Goal: Task Accomplishment & Management: Use online tool/utility

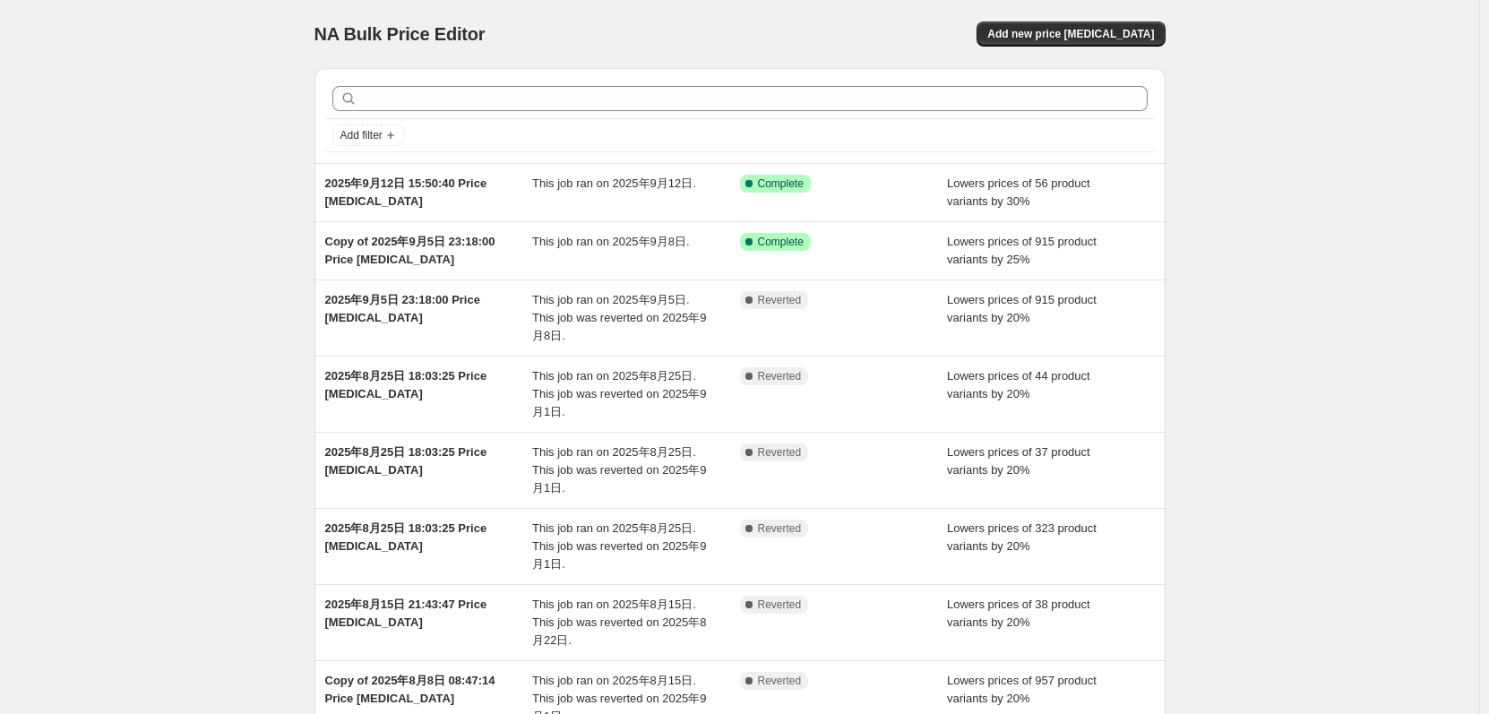
click at [1430, 137] on div "NA Bulk Price Editor. This page is ready NA Bulk Price Editor Add new price [ME…" at bounding box center [739, 533] width 1479 height 1066
click at [1110, 35] on span "Add new price [MEDICAL_DATA]" at bounding box center [1070, 34] width 167 height 14
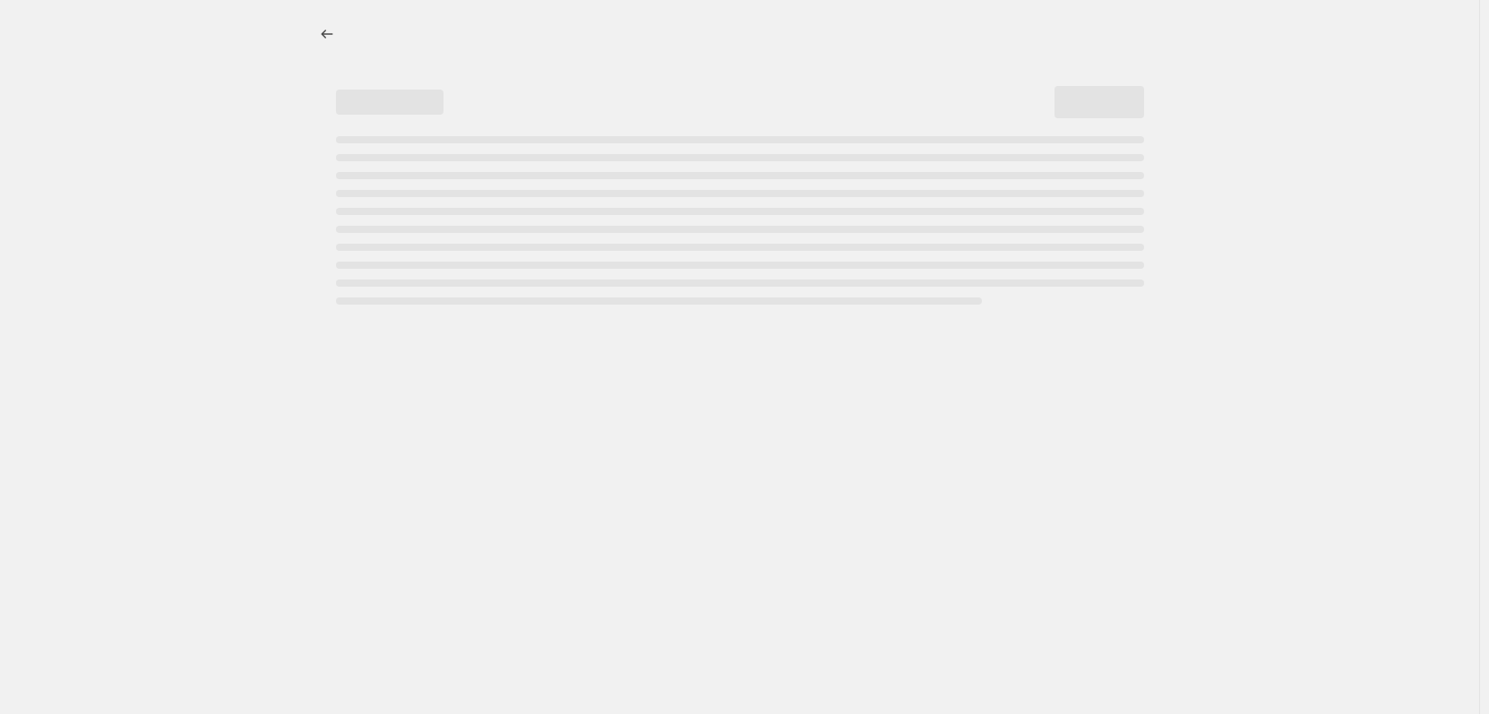
select select "percentage"
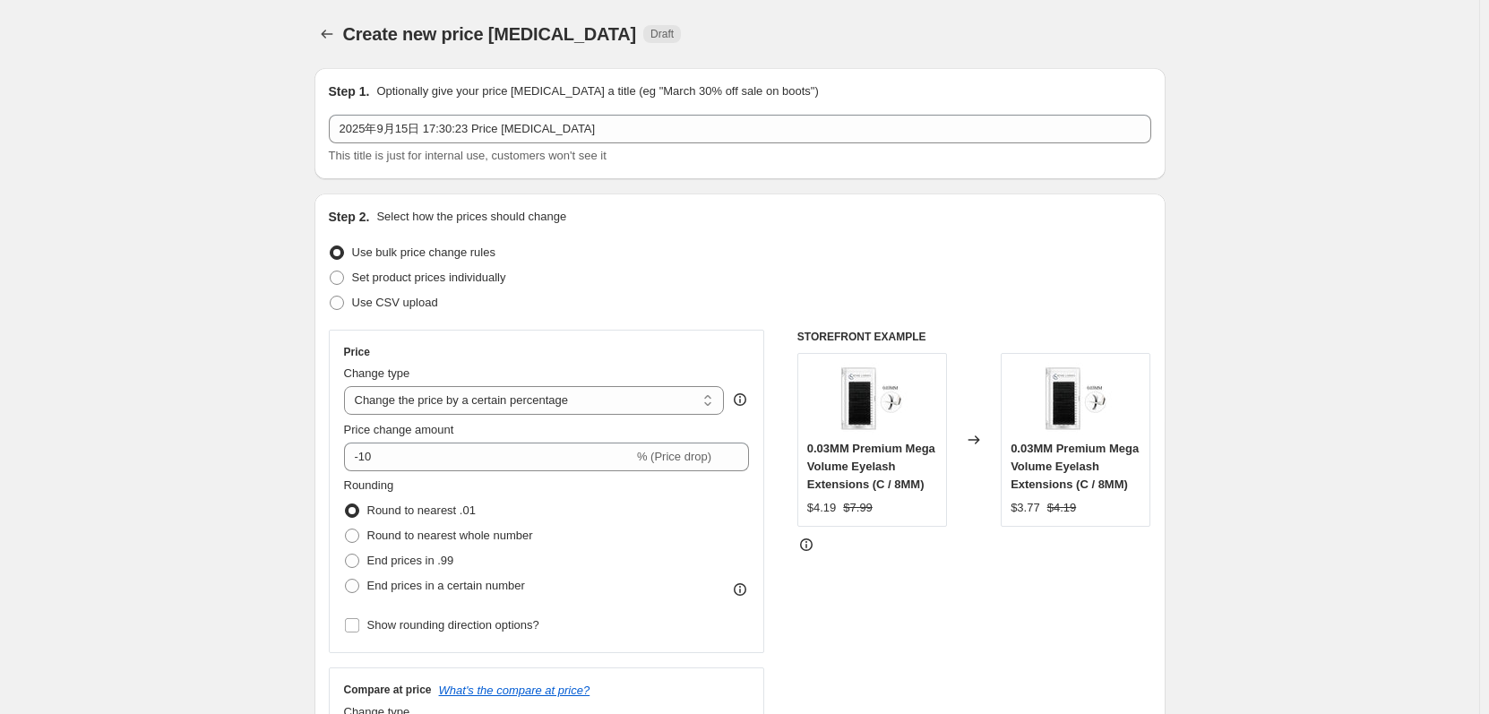
click at [496, 455] on input "-10" at bounding box center [488, 456] width 289 height 29
type input "-1"
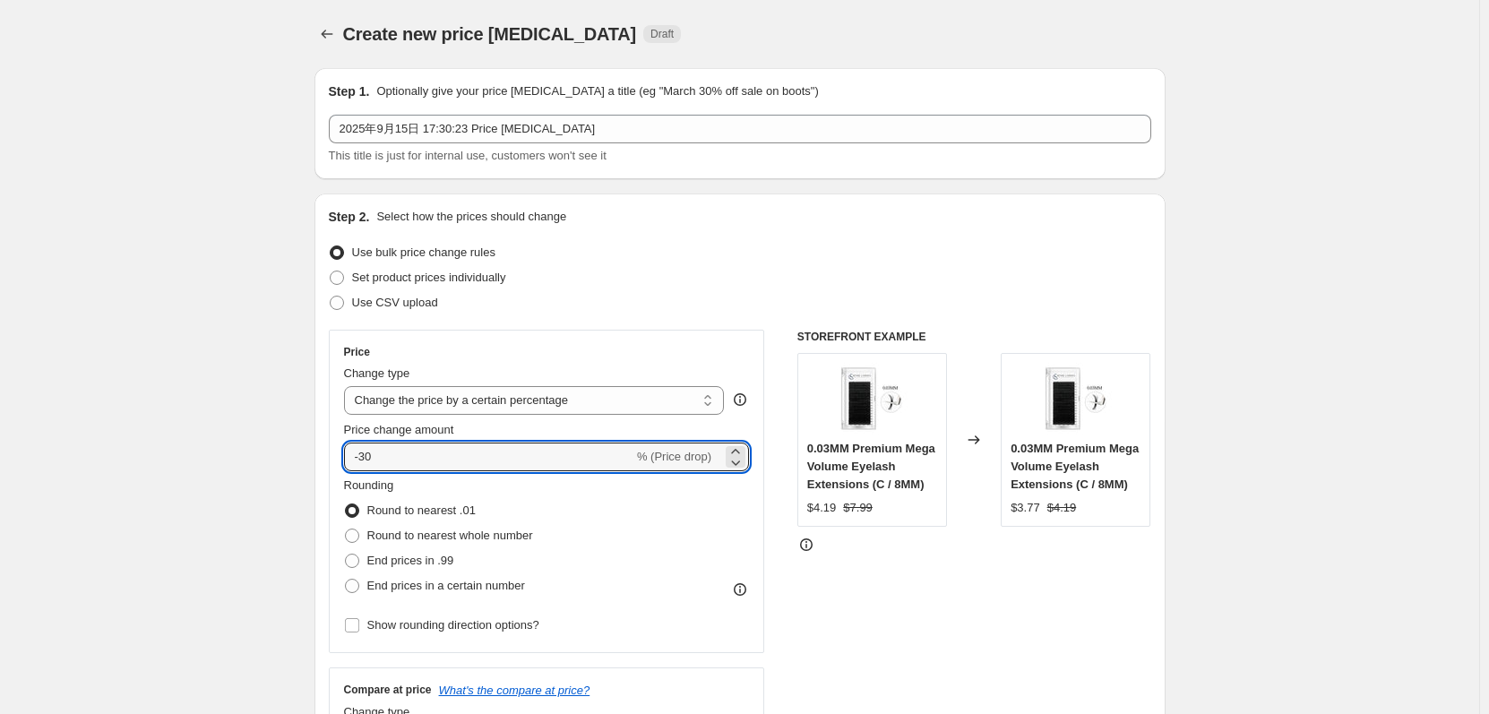
type input "-30"
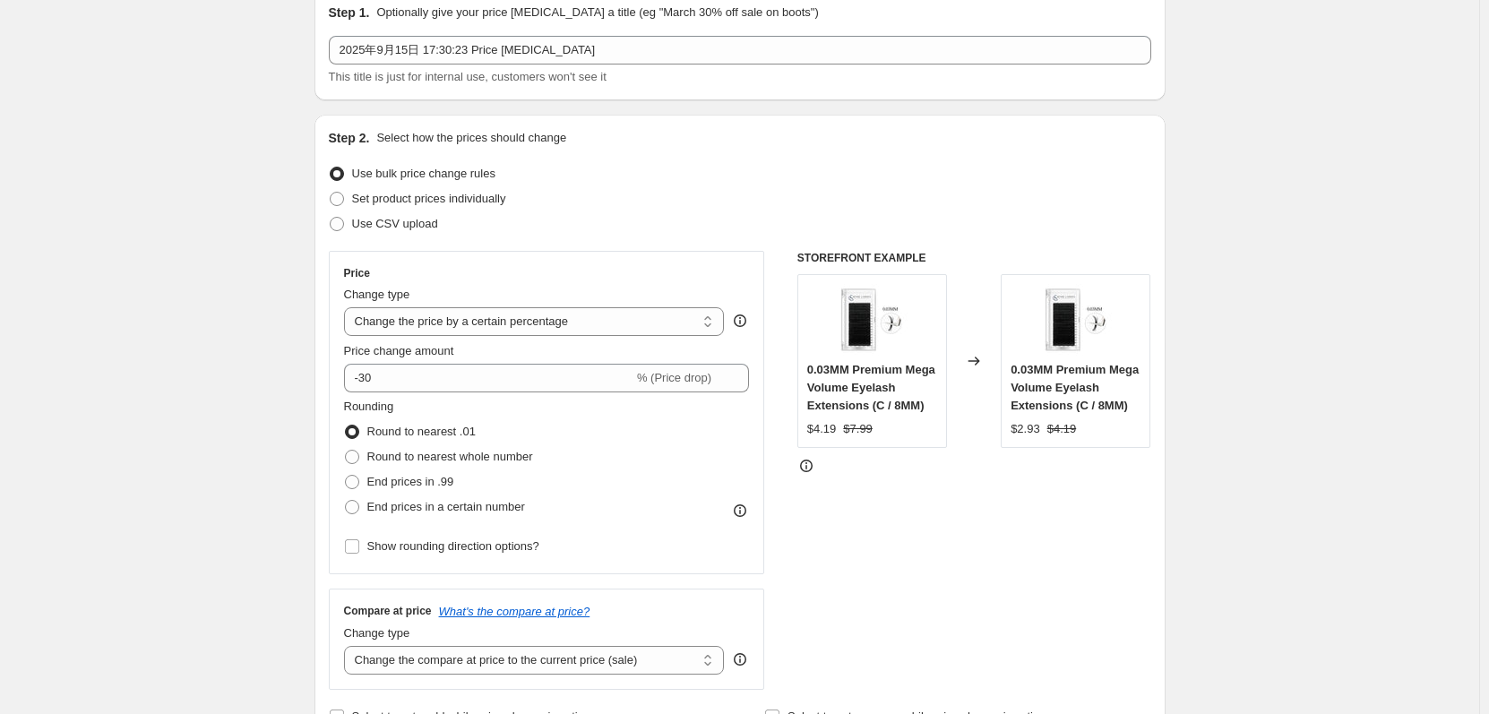
scroll to position [358, 0]
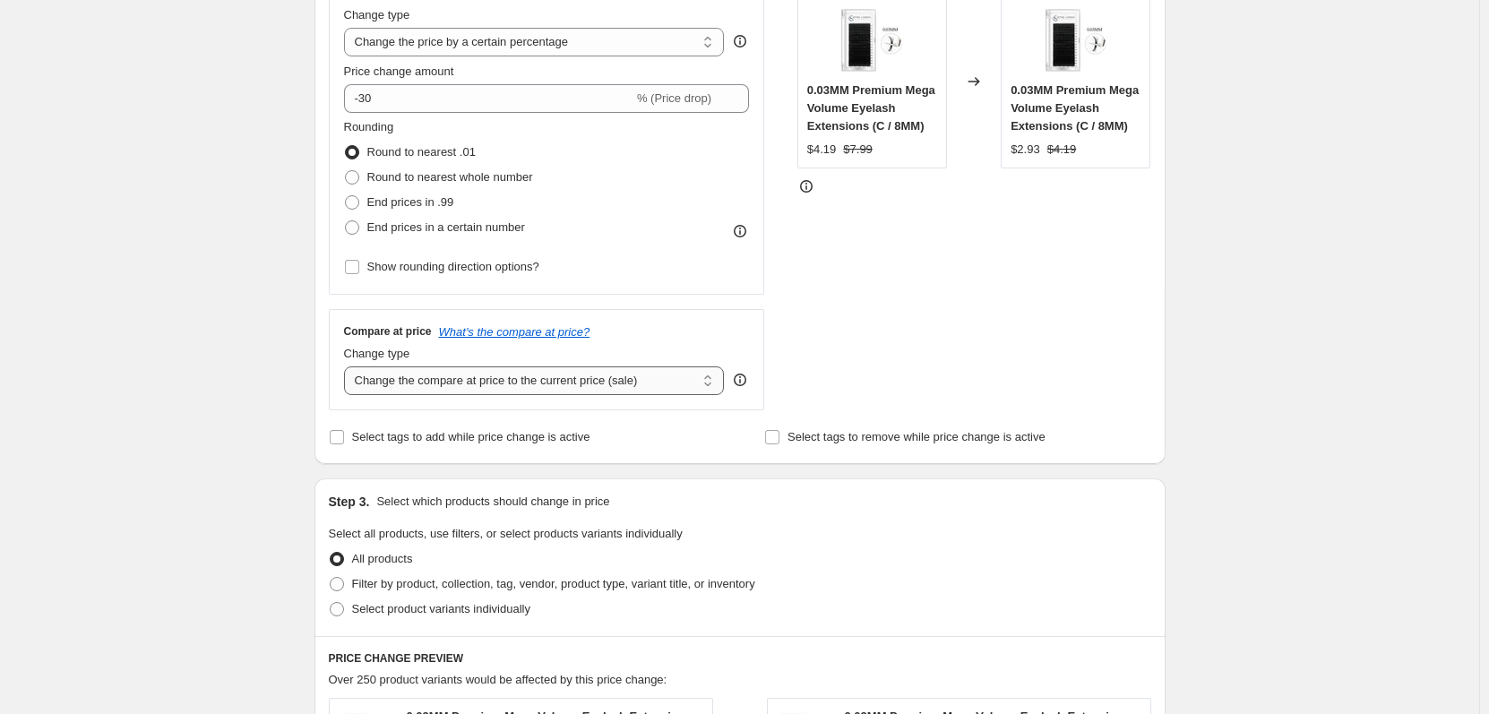
click at [493, 386] on select "Change the compare at price to the current price (sale) Change the compare at p…" at bounding box center [534, 380] width 381 height 29
select select "no_change"
click at [348, 366] on select "Change the compare at price to the current price (sale) Change the compare at p…" at bounding box center [534, 380] width 381 height 29
click at [229, 478] on div "Create new price change job. This page is ready Create new price change job Dra…" at bounding box center [739, 551] width 1479 height 1819
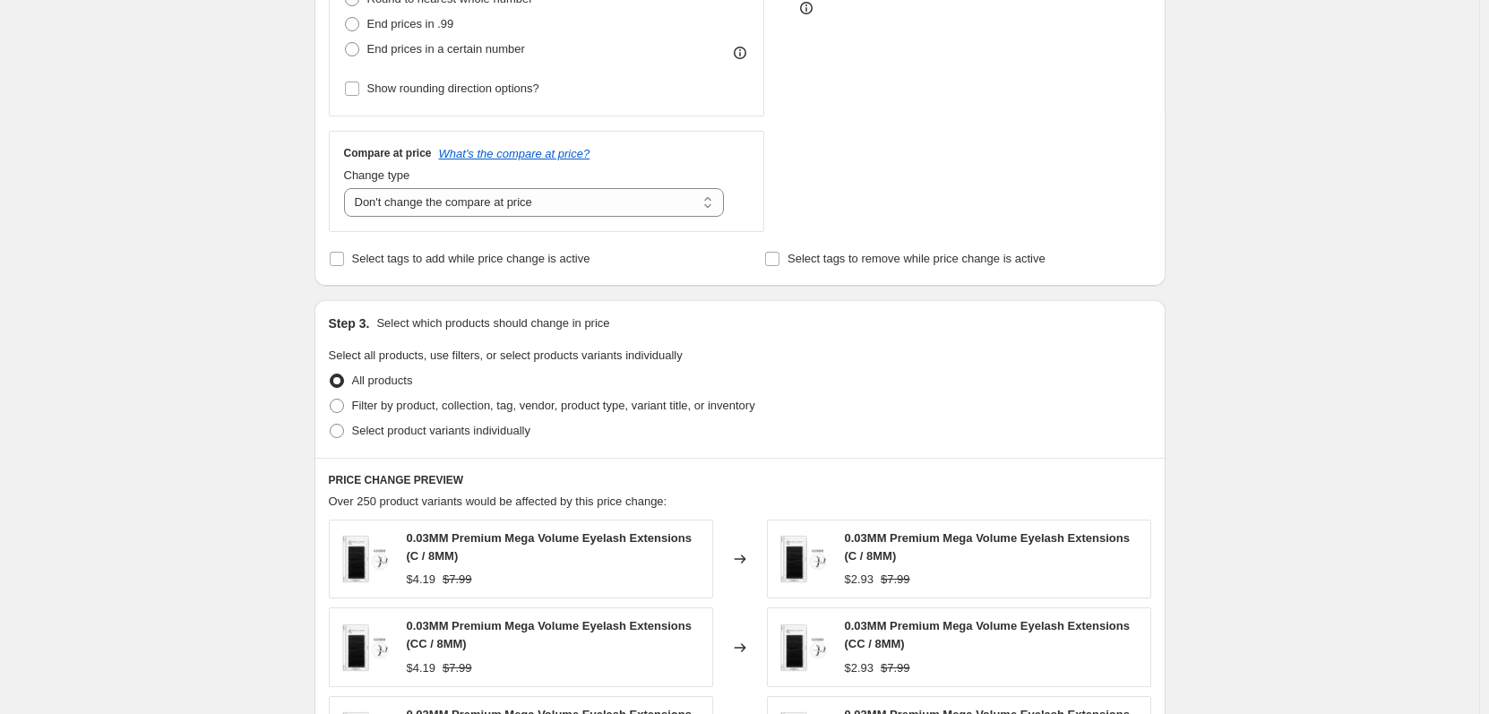
scroll to position [537, 0]
click at [338, 408] on span at bounding box center [337, 405] width 14 height 14
click at [331, 399] on input "Filter by product, collection, tag, vendor, product type, variant title, or inv…" at bounding box center [330, 398] width 1 height 1
radio input "true"
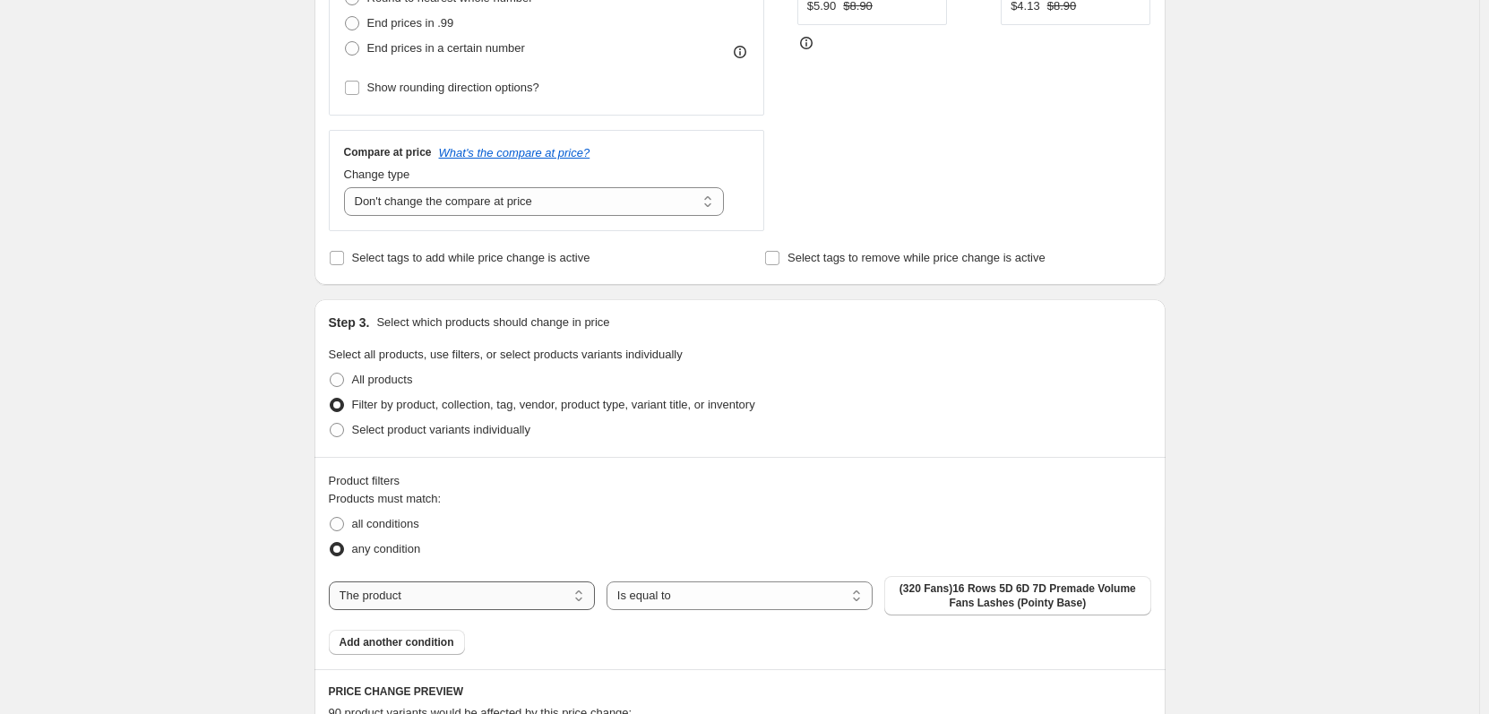
click at [537, 592] on select "The product The product's collection The product's tag The product's vendor The…" at bounding box center [462, 595] width 266 height 29
select select "collection"
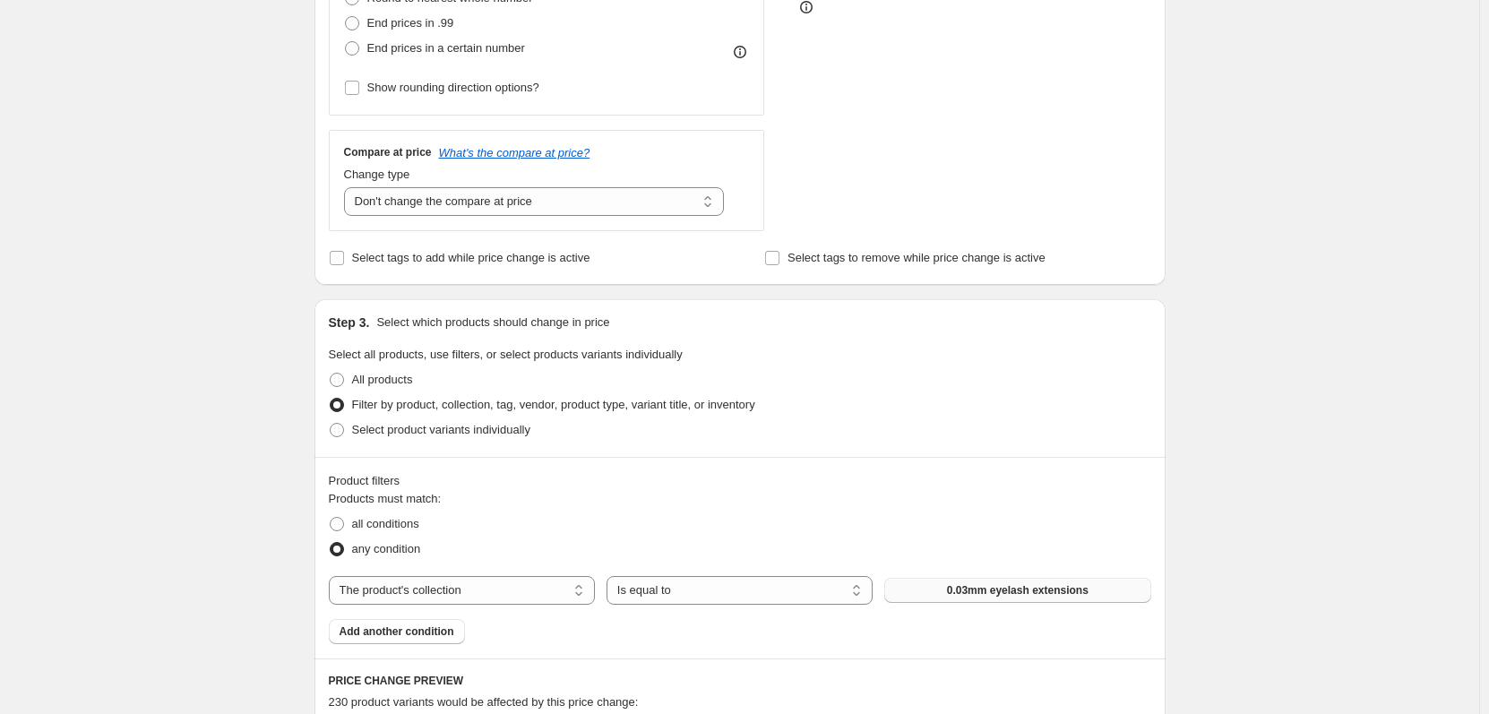
click at [1041, 590] on span "0.03mm eyelash extensions" at bounding box center [1018, 590] width 142 height 14
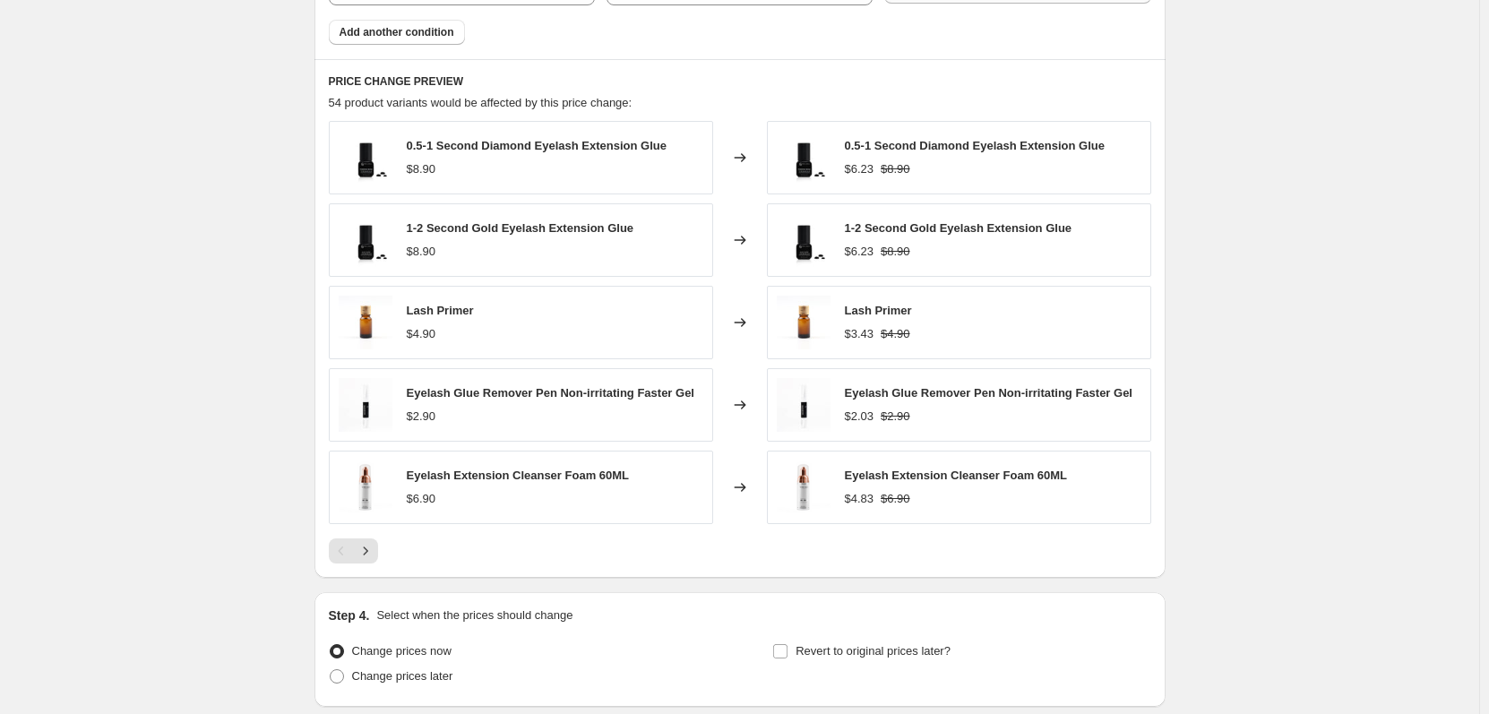
scroll to position [1279, 0]
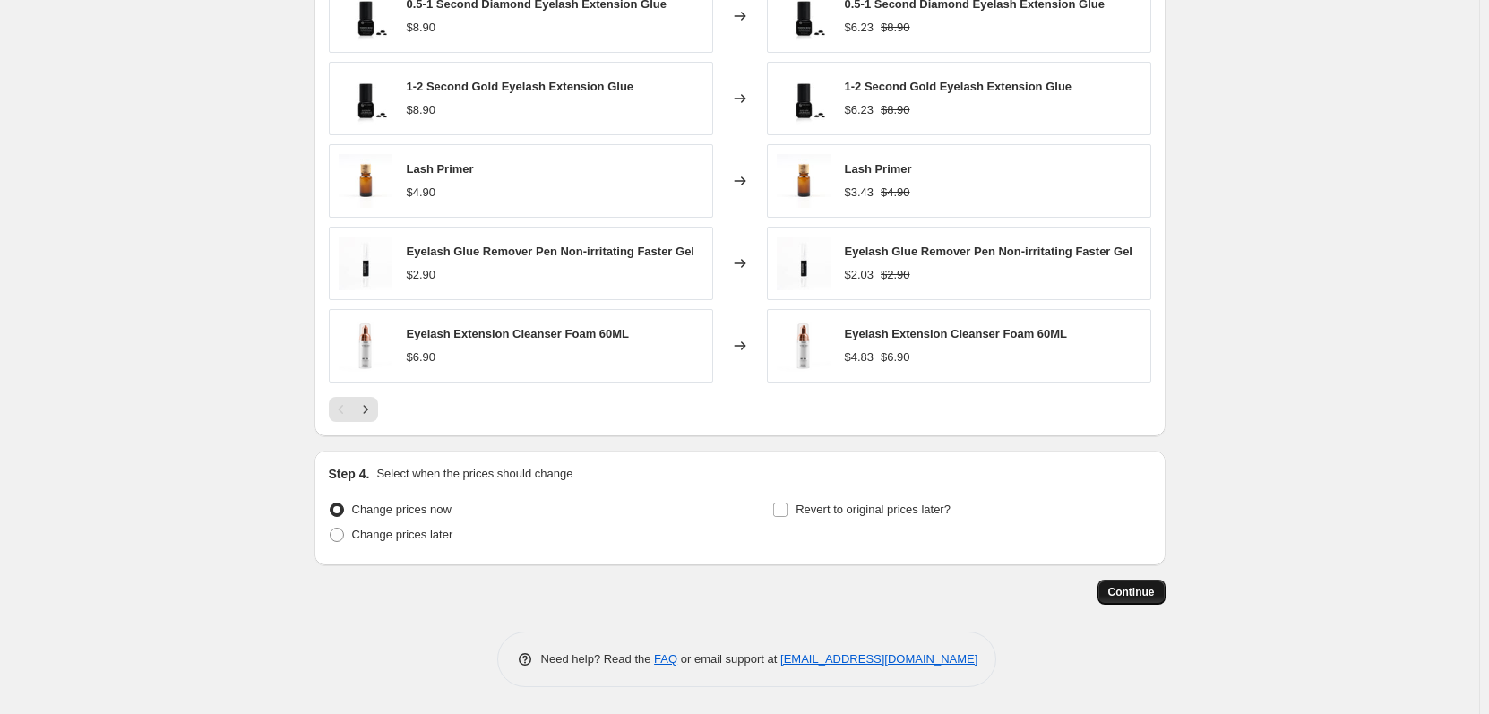
click at [1152, 586] on span "Continue" at bounding box center [1131, 592] width 47 height 14
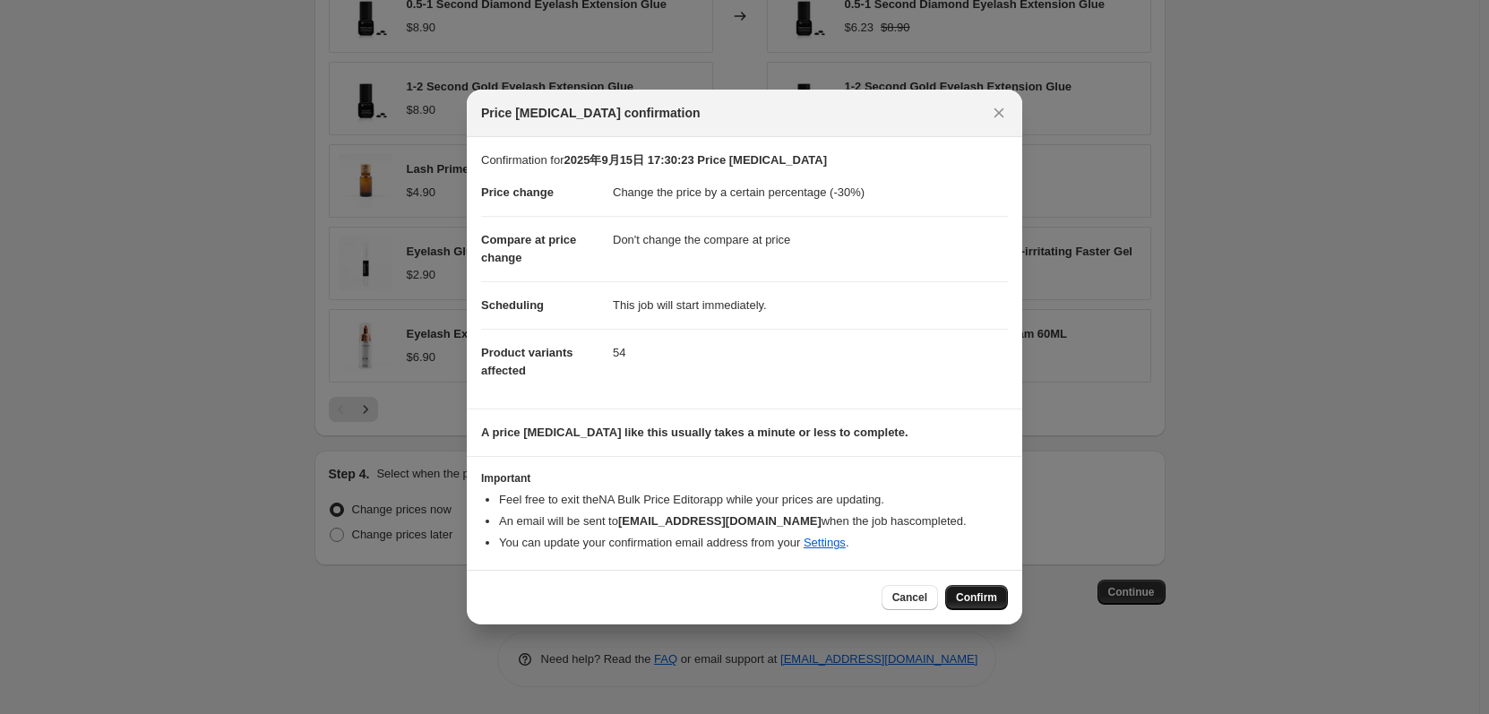
click at [979, 597] on span "Confirm" at bounding box center [976, 597] width 41 height 14
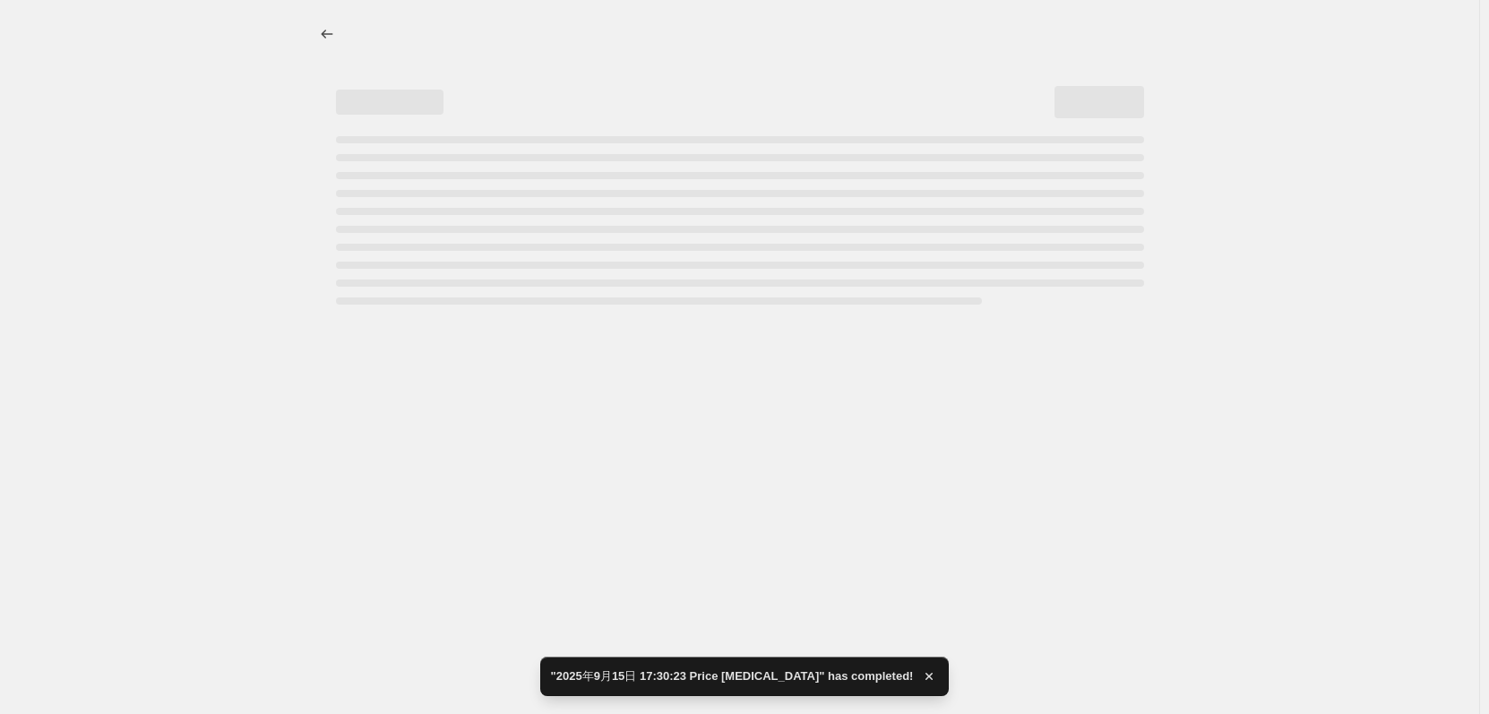
select select "percentage"
select select "no_change"
select select "collection"
